Goal: Transaction & Acquisition: Book appointment/travel/reservation

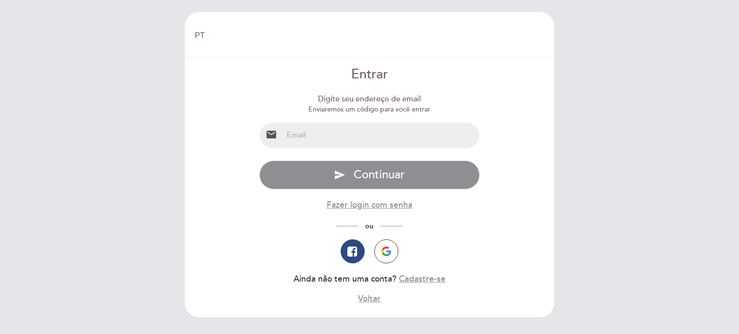
select select "pt"
click at [304, 137] on input "email" at bounding box center [381, 135] width 197 height 25
type input "ana@methatur.com.br"
click at [355, 255] on icon "button" at bounding box center [352, 252] width 10 height 12
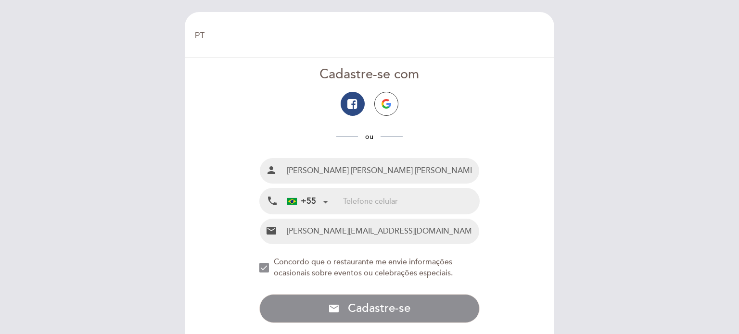
click at [350, 196] on input "tel" at bounding box center [411, 201] width 136 height 25
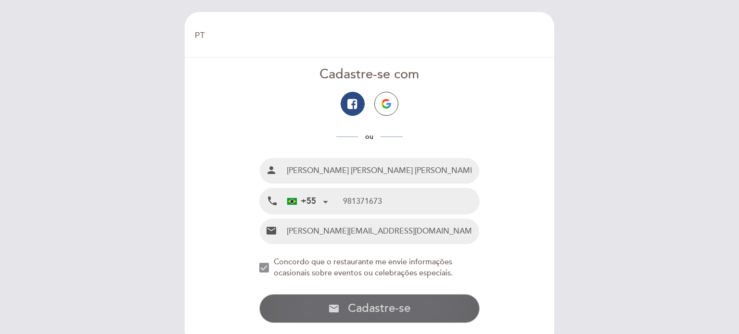
click at [389, 309] on span "Cadastre-se" at bounding box center [379, 309] width 63 height 14
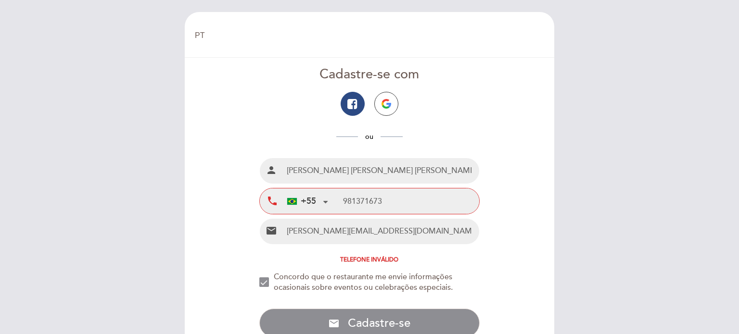
click at [341, 196] on div "+55 Brazil (Brasil) +55 Argentina +54 Brazil (Brasil) +55 Mexico (México) +52 P…" at bounding box center [313, 201] width 60 height 25
click at [345, 198] on input "981371673" at bounding box center [411, 201] width 136 height 25
click at [340, 201] on div "+55 Brazil (Brasil) +55 Argentina +54 Brazil (Brasil) +55 Mexico (México) +52 P…" at bounding box center [313, 201] width 60 height 25
click at [342, 200] on div "+55 Brazil (Brasil) +55 Argentina +54 Brazil (Brasil) +55 Mexico (México) +52 P…" at bounding box center [313, 201] width 60 height 25
drag, startPoint x: 382, startPoint y: 200, endPoint x: 327, endPoint y: 195, distance: 55.5
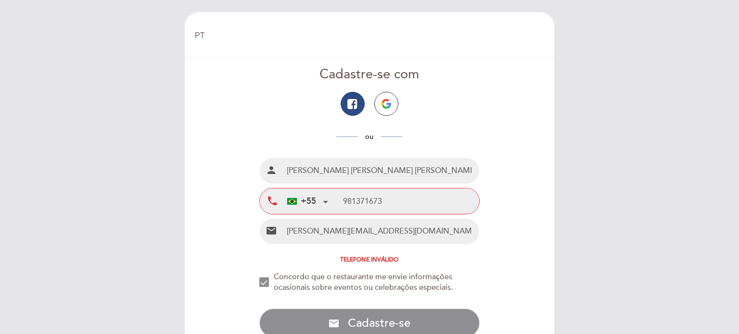
click at [327, 195] on div "+55 Brazil (Brasil) +55 Argentina +54 Brazil (Brasil) +55 Mexico (México) +52 P…" at bounding box center [381, 201] width 197 height 25
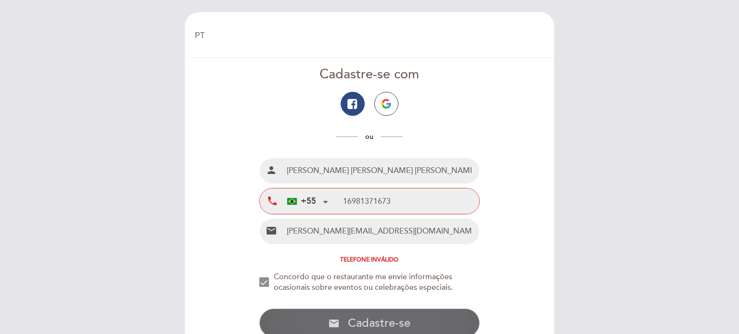
type input "16981371673"
click at [384, 322] on span "Cadastre-se" at bounding box center [379, 323] width 63 height 14
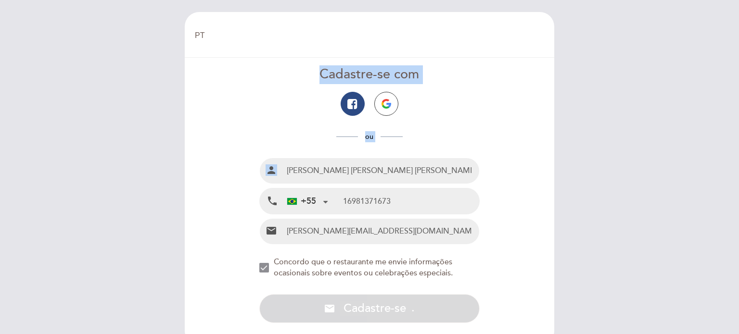
drag, startPoint x: 738, startPoint y: 13, endPoint x: 738, endPoint y: 156, distance: 142.8
click at [738, 156] on div "EN ES PT Bem vindo Bem vindo, Mudar usuário Fazer uma reserva Cadastre-se com o…" at bounding box center [369, 167] width 739 height 334
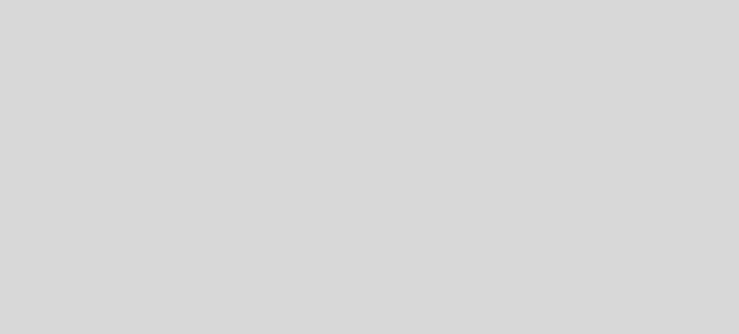
select select "pt"
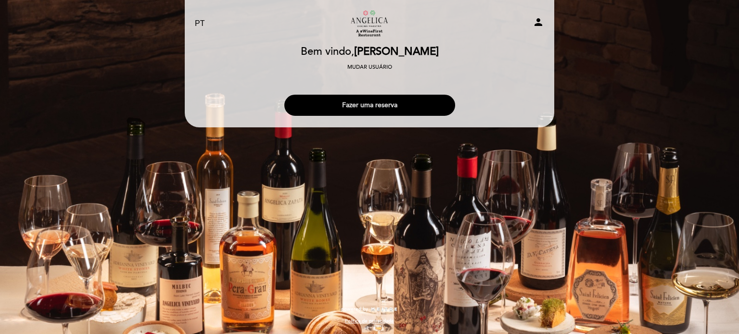
click at [377, 107] on button "Fazer uma reserva" at bounding box center [369, 105] width 171 height 21
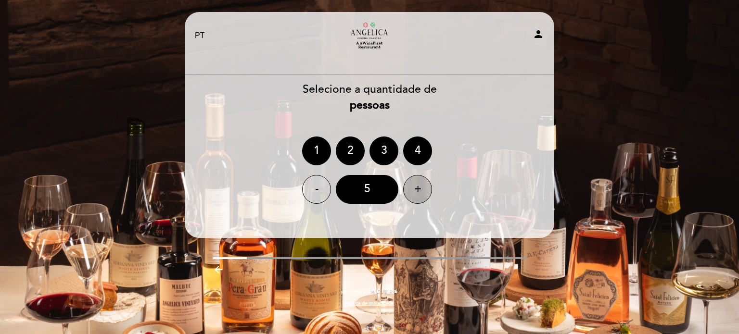
click at [409, 193] on div "+" at bounding box center [417, 189] width 29 height 29
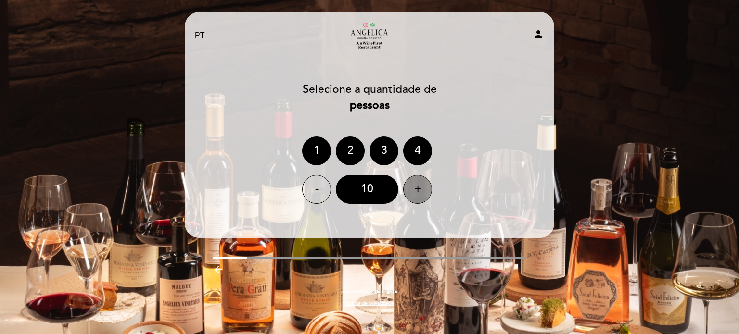
click at [409, 193] on div "+" at bounding box center [417, 189] width 29 height 29
click at [310, 188] on div "-" at bounding box center [316, 189] width 29 height 29
click at [633, 194] on div "EN ES PT Restaurante Angélica Cocina Maestra person Bem vindo Bem vindo, [PERSO…" at bounding box center [369, 167] width 739 height 334
click at [536, 37] on icon "person" at bounding box center [538, 34] width 12 height 12
select select "pt"
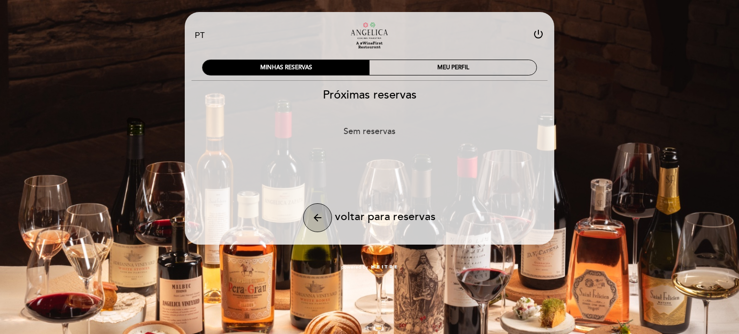
click at [311, 217] on button "arrow_back" at bounding box center [317, 217] width 29 height 29
select select "pt"
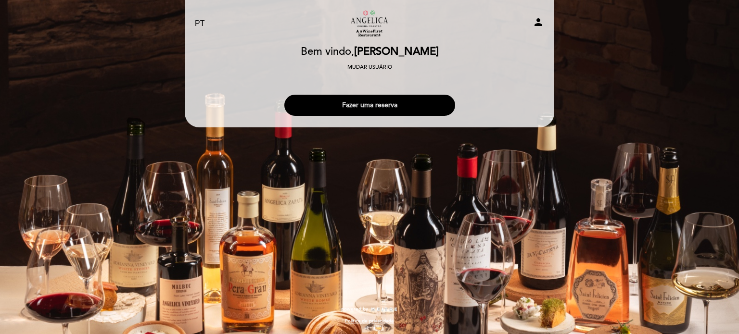
click at [365, 106] on button "Fazer uma reserva" at bounding box center [369, 105] width 171 height 21
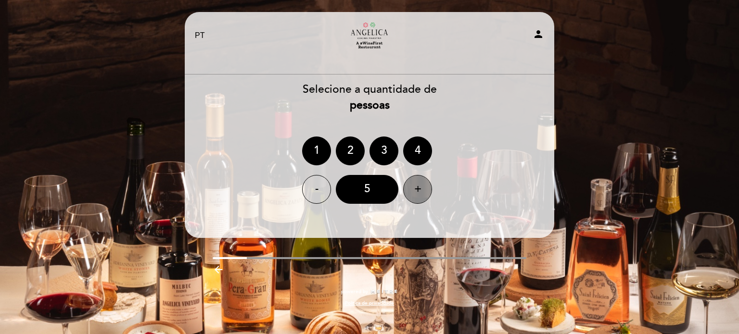
click at [421, 189] on div "+" at bounding box center [417, 189] width 29 height 29
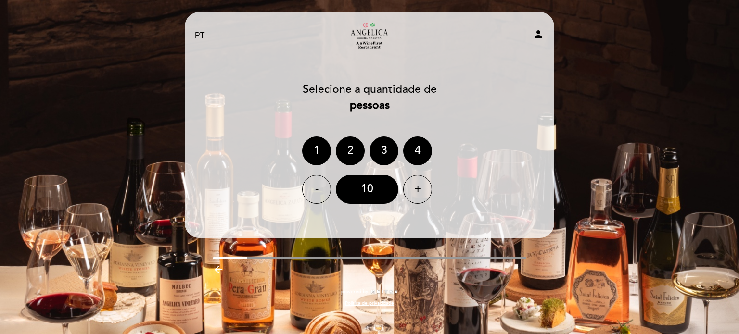
click at [558, 145] on div "EN ES PT Restaurante Angélica Cocina Maestra person Bem vindo Bem vindo, [PERSO…" at bounding box center [369, 164] width 384 height 304
drag, startPoint x: 738, startPoint y: 58, endPoint x: 718, endPoint y: 98, distance: 45.0
click at [738, 65] on div "EN ES PT Restaurante Angélica Cocina Maestra person Bem vindo Bem vindo, [PERSO…" at bounding box center [369, 167] width 739 height 334
click at [544, 119] on div "Selecione a quantidade de pessoas 1 2 3 4 - 10 +" at bounding box center [369, 143] width 370 height 122
click at [738, 318] on div "EN ES PT Restaurante Angélica Cocina Maestra person Bem vindo Bem vindo, [PERSO…" at bounding box center [369, 167] width 739 height 334
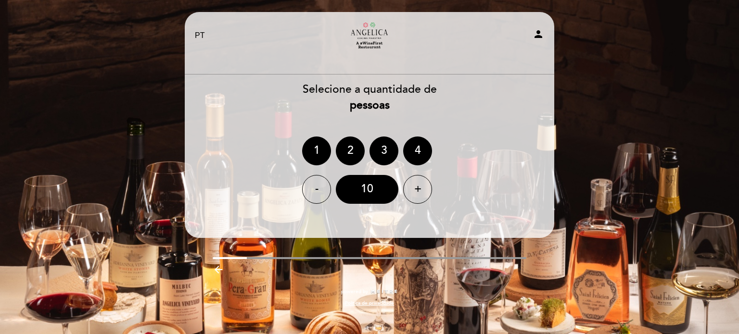
click at [738, 324] on div "EN ES PT Restaurante Angélica Cocina Maestra person Bem vindo Bem vindo, [PERSO…" at bounding box center [369, 167] width 739 height 334
click at [479, 202] on div "- 10 +" at bounding box center [369, 189] width 370 height 29
click at [536, 133] on div "Selecione a quantidade de pessoas 1 2 3 4 - 10 +" at bounding box center [369, 143] width 370 height 122
click at [375, 89] on div "Selecione a quantidade de pessoas" at bounding box center [369, 98] width 370 height 32
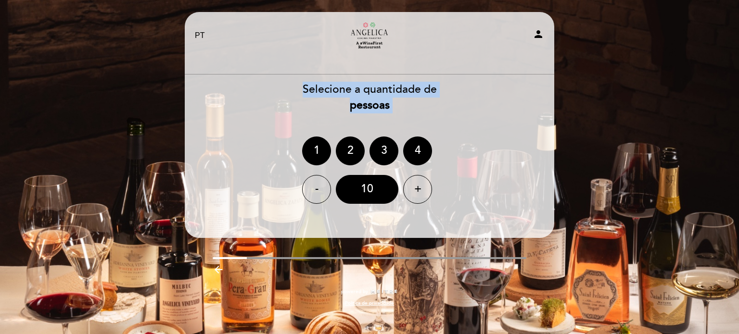
drag, startPoint x: 738, startPoint y: 57, endPoint x: 738, endPoint y: 186, distance: 128.9
click at [738, 186] on div "EN ES PT Restaurante Angélica Cocina Maestra person Bem vindo Bem vindo, [PERSO…" at bounding box center [369, 167] width 739 height 334
click at [493, 107] on div "Selecione a quantidade de pessoas" at bounding box center [369, 98] width 370 height 32
click at [494, 107] on div "Selecione a quantidade de pessoas" at bounding box center [369, 98] width 370 height 32
click at [545, 135] on div "Selecione a quantidade de pessoas 1 2 3 4 - 10 +" at bounding box center [369, 143] width 370 height 122
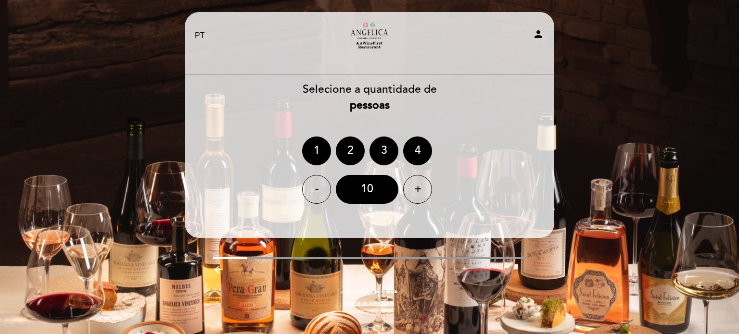
click at [466, 125] on div "Selecione a quantidade de pessoas 1 2 3 4 - 10 +" at bounding box center [369, 143] width 370 height 122
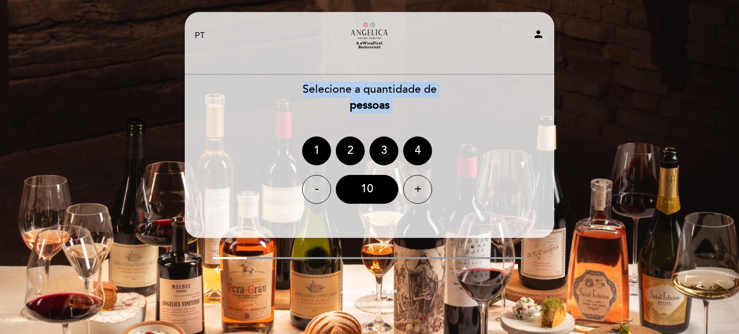
drag, startPoint x: 738, startPoint y: 82, endPoint x: 738, endPoint y: 207, distance: 124.6
click at [738, 207] on div "EN ES PT Restaurante Angélica Cocina Maestra person Bem vindo Bem vindo, [PERSO…" at bounding box center [369, 167] width 739 height 334
